Goal: Information Seeking & Learning: Learn about a topic

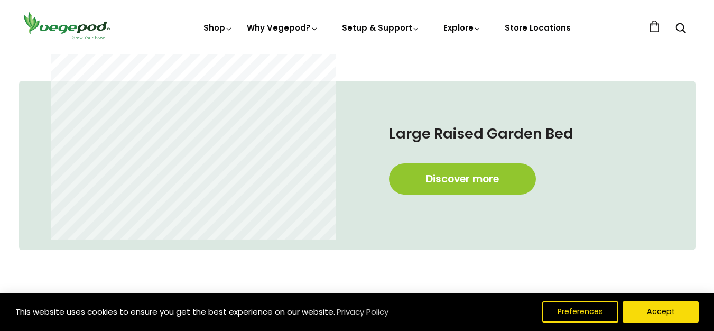
scroll to position [585, 0]
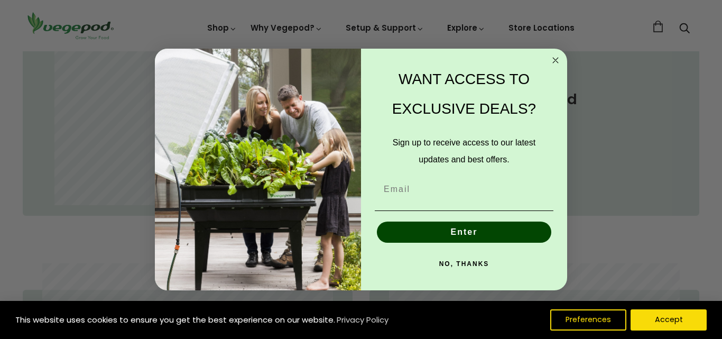
click at [556, 58] on circle "Close dialog" at bounding box center [555, 60] width 12 height 12
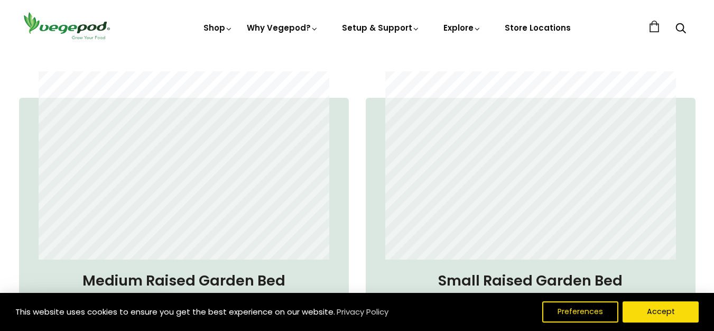
scroll to position [856, 0]
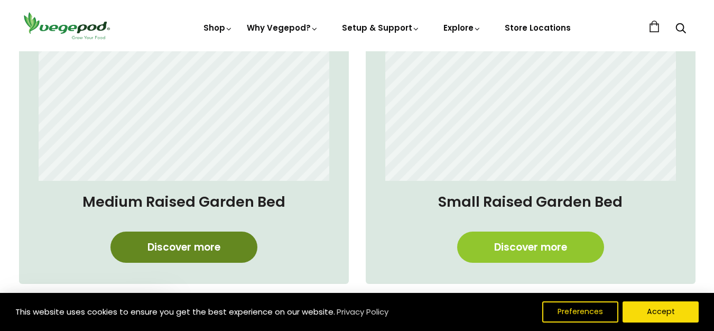
click at [193, 245] on link "Discover more" at bounding box center [183, 246] width 147 height 31
